Goal: Find specific page/section: Find specific page/section

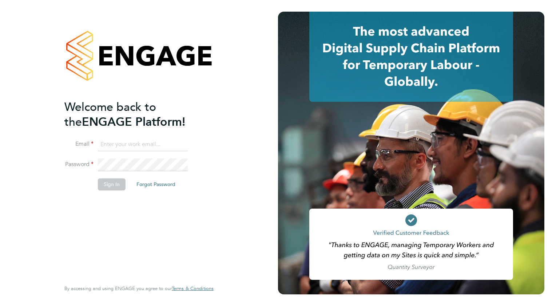
type input "[PERSON_NAME][EMAIL_ADDRESS][PERSON_NAME][DOMAIN_NAME]"
click at [112, 187] on button "Sign In" at bounding box center [112, 185] width 28 height 12
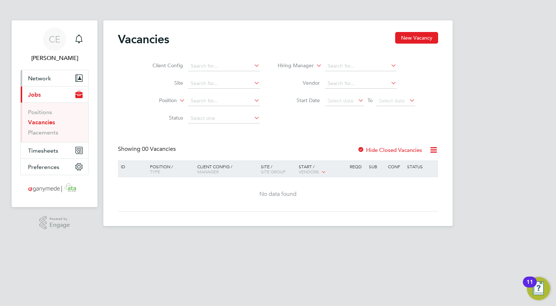
click at [40, 78] on span "Network" at bounding box center [39, 78] width 23 height 7
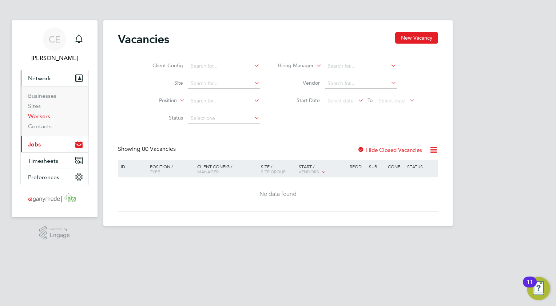
click at [39, 116] on link "Workers" at bounding box center [39, 116] width 22 height 7
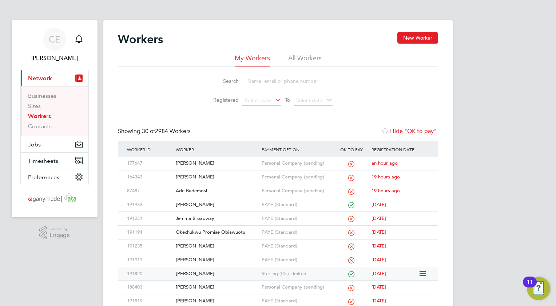
click at [185, 274] on div "[PERSON_NAME]" at bounding box center [216, 273] width 85 height 13
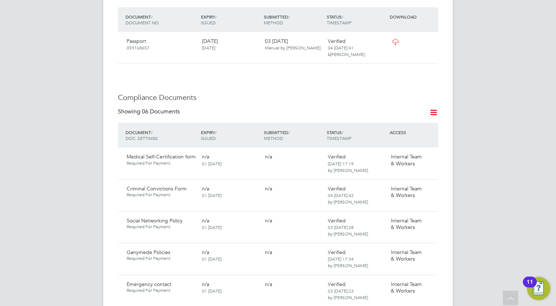
scroll to position [400, 0]
